Goal: Information Seeking & Learning: Learn about a topic

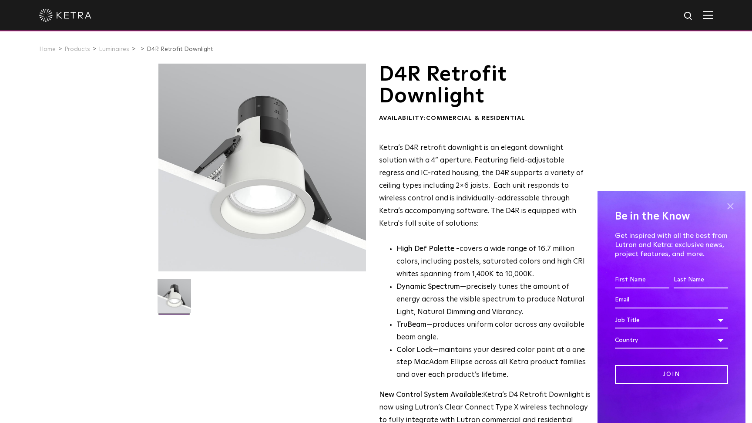
click at [731, 206] on span at bounding box center [730, 205] width 13 height 13
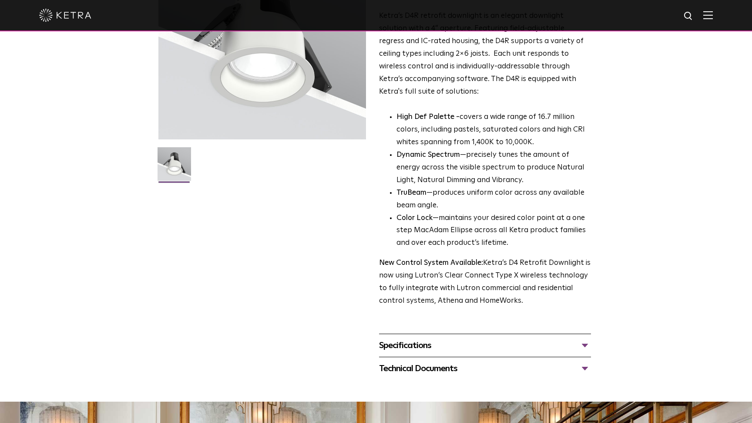
scroll to position [161, 0]
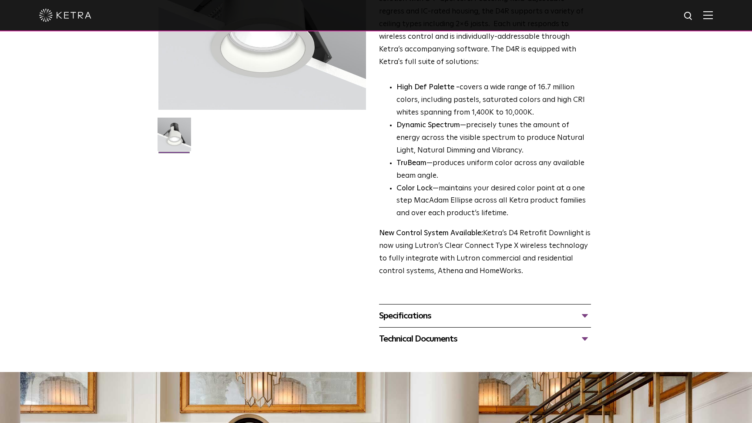
click at [584, 309] on div "Specifications" at bounding box center [485, 316] width 212 height 14
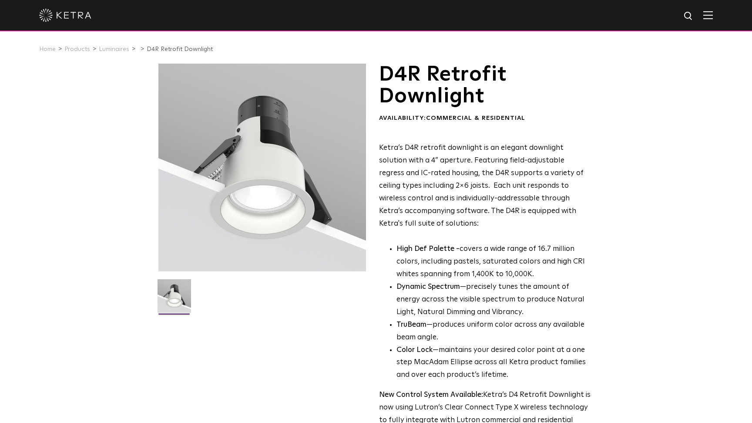
scroll to position [0, 0]
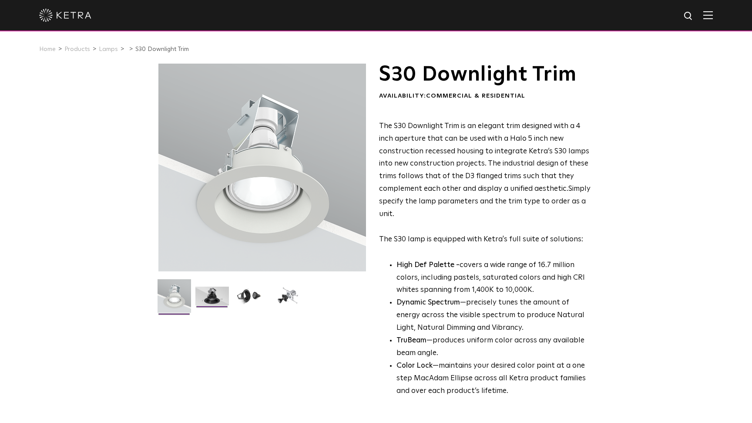
click at [212, 294] on img at bounding box center [212, 298] width 34 height 25
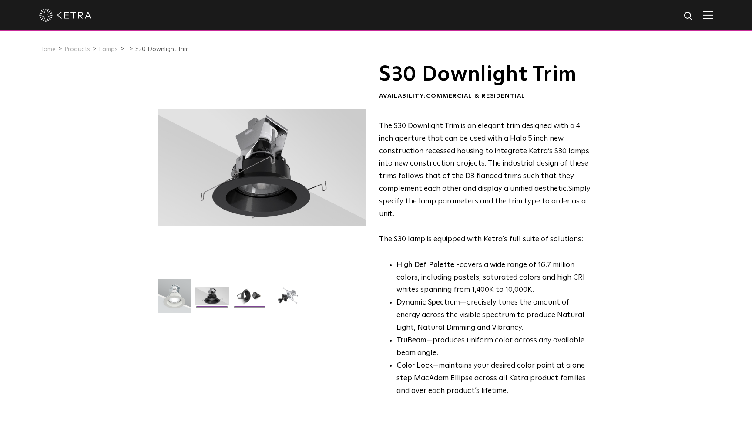
click at [245, 296] on img at bounding box center [250, 298] width 34 height 25
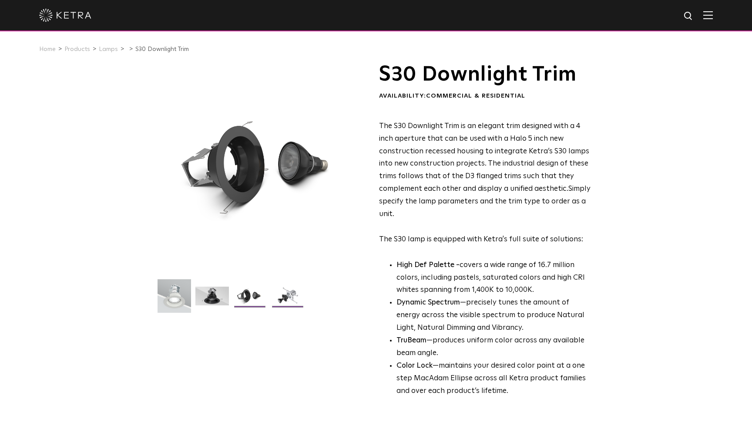
click at [288, 295] on img at bounding box center [288, 298] width 34 height 25
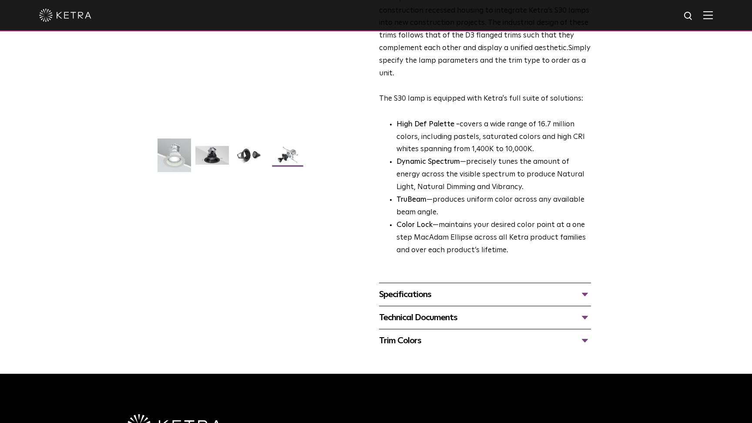
scroll to position [141, 0]
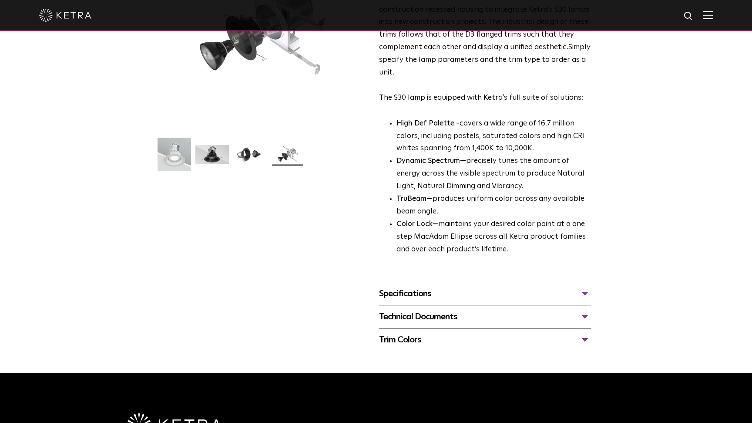
click at [555, 286] on div "Specifications" at bounding box center [485, 293] width 212 height 14
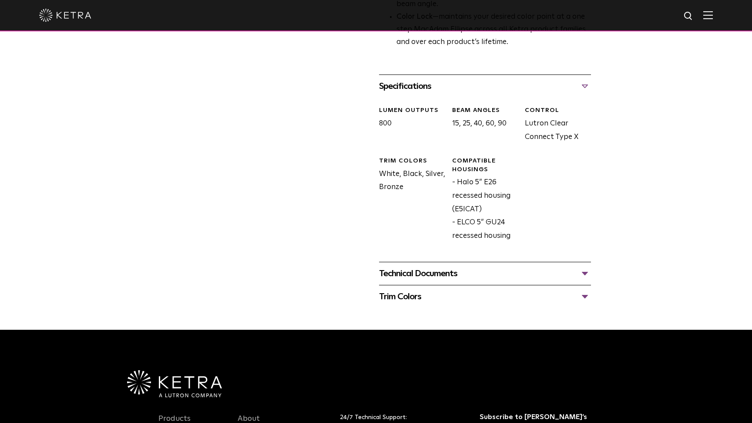
scroll to position [356, 0]
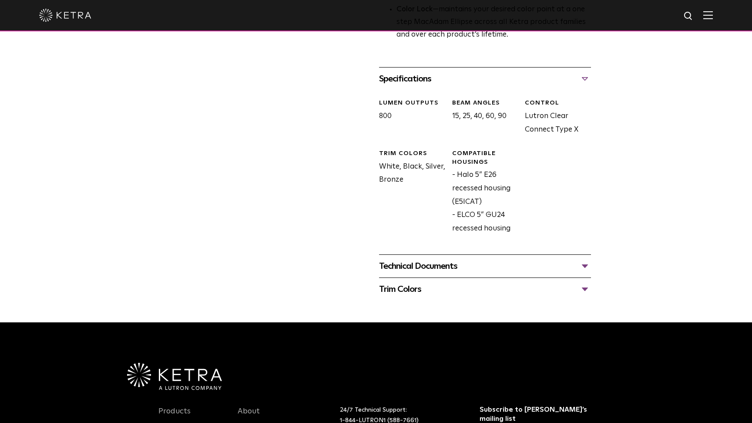
click at [575, 259] on div "Technical Documents" at bounding box center [485, 266] width 212 height 14
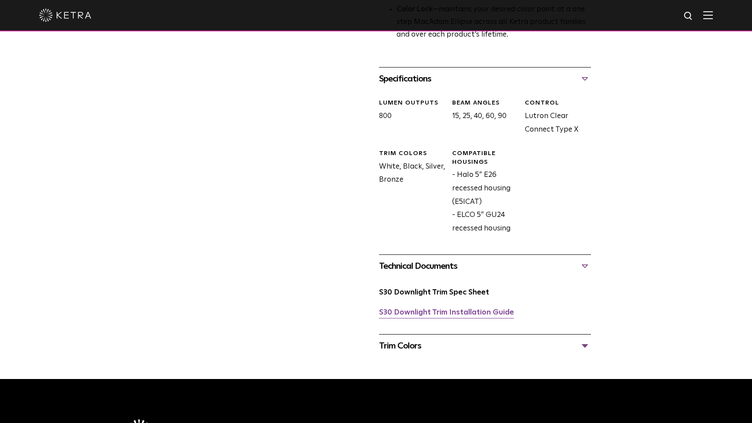
click at [455, 309] on link "S30 Downlight Trim Installation Guide" at bounding box center [446, 312] width 135 height 7
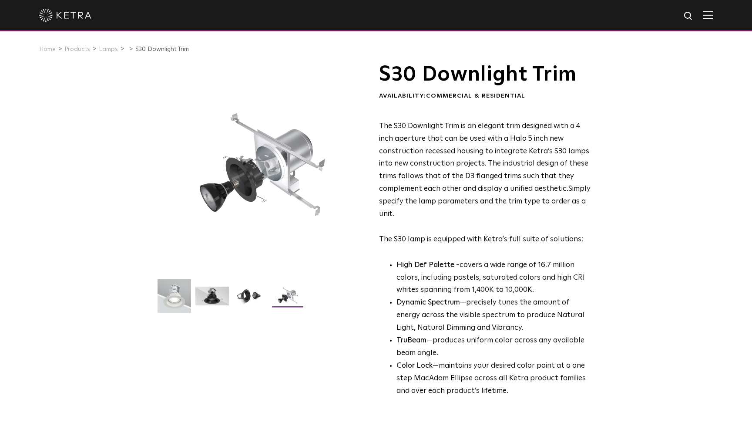
scroll to position [0, 0]
click at [108, 47] on link "Lamps" at bounding box center [108, 49] width 19 height 6
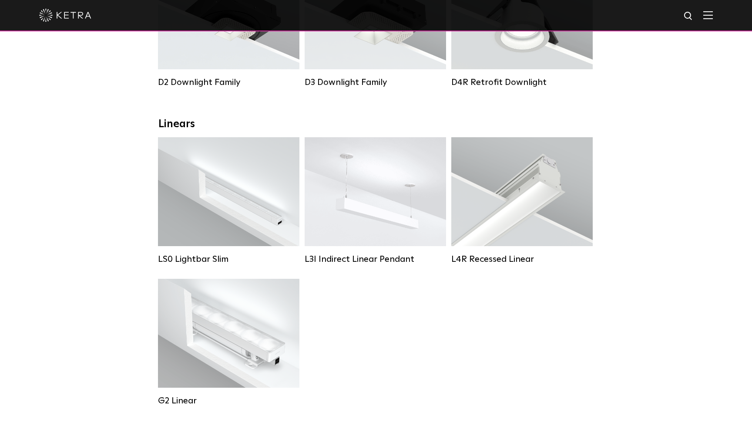
scroll to position [223, 0]
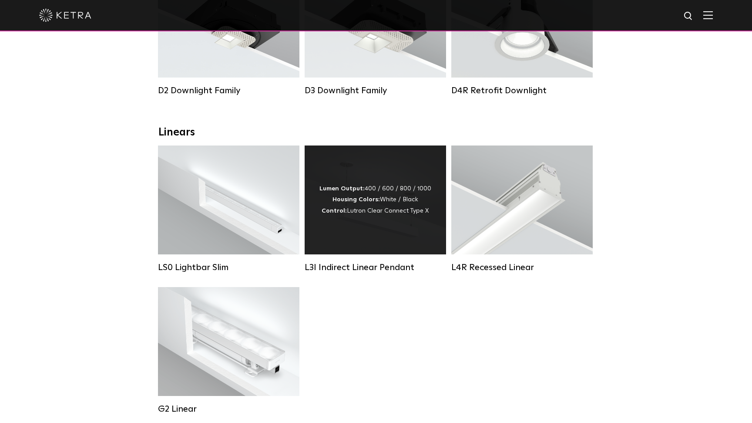
click at [387, 216] on div "Lumen Output: 400 / 600 / 800 / 1000 Housing Colors: White / Black Control: Lut…" at bounding box center [375, 199] width 112 height 33
